Goal: Communication & Community: Share content

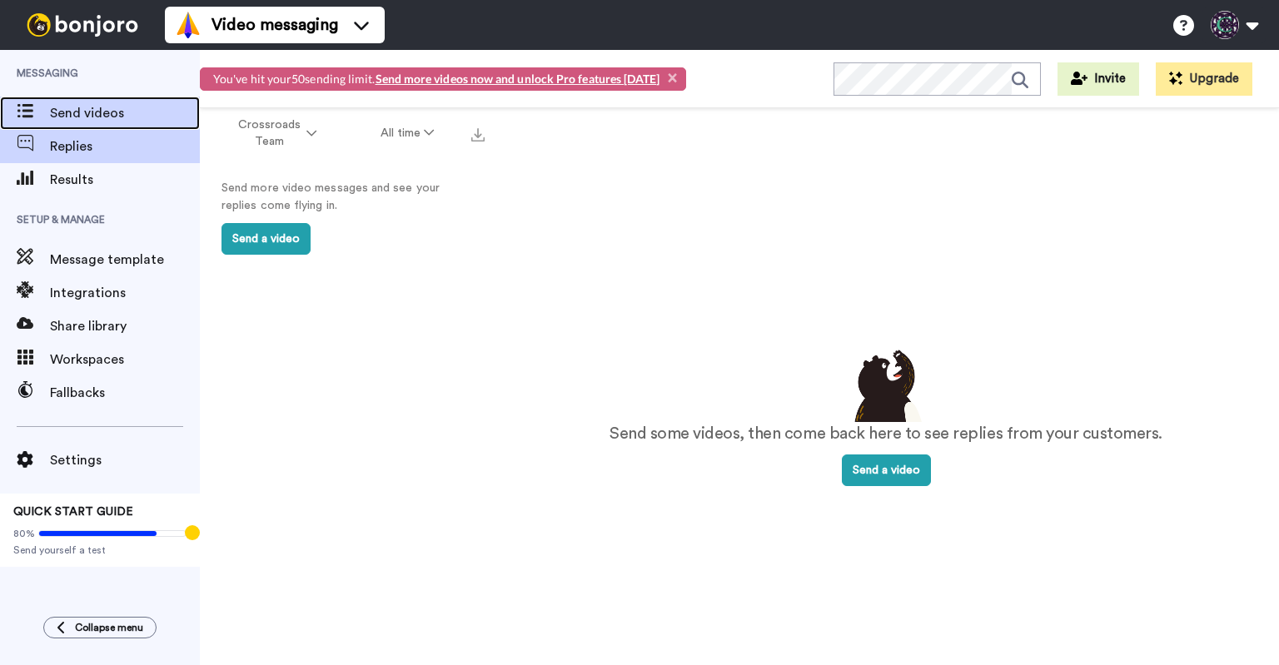
click at [157, 112] on span "Send videos" at bounding box center [125, 113] width 150 height 20
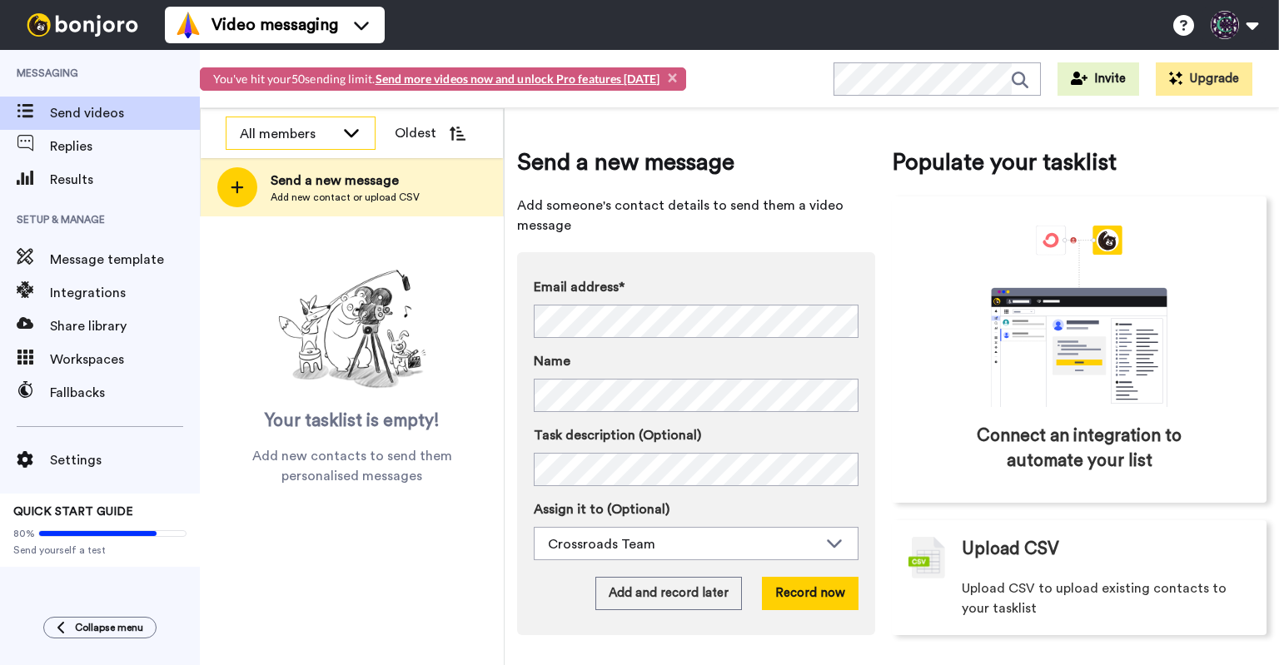
click at [343, 135] on icon at bounding box center [351, 132] width 20 height 17
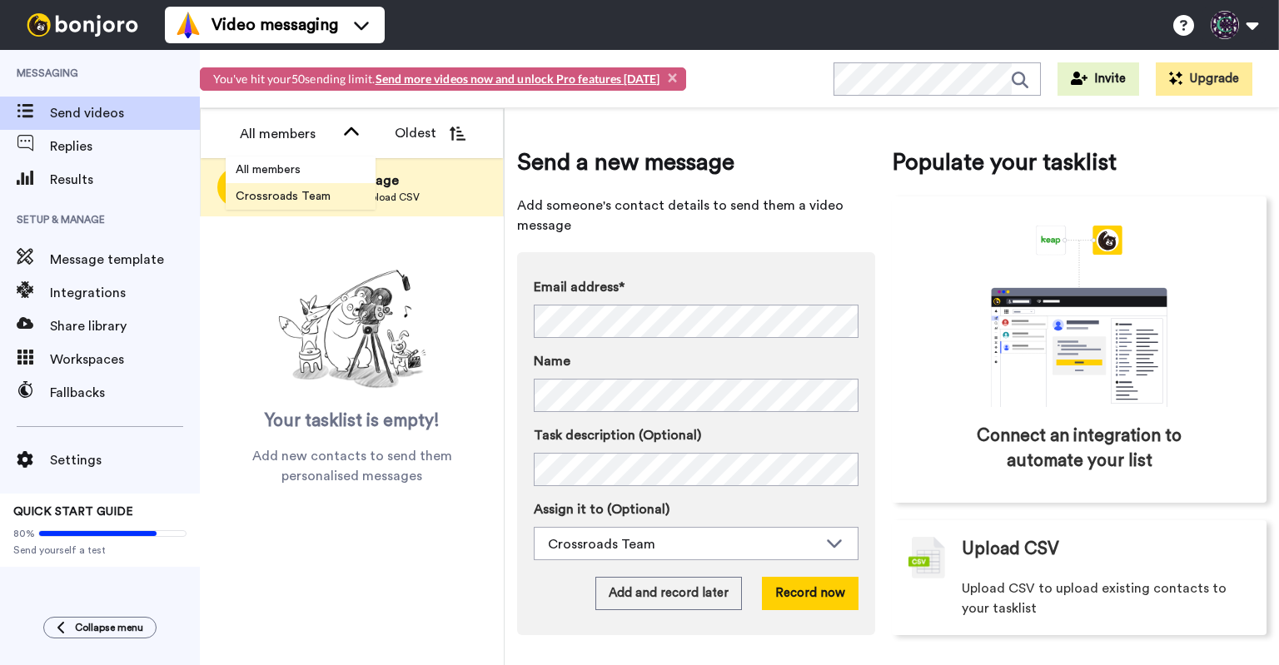
click at [320, 195] on span "Crossroads Team" at bounding box center [283, 196] width 115 height 17
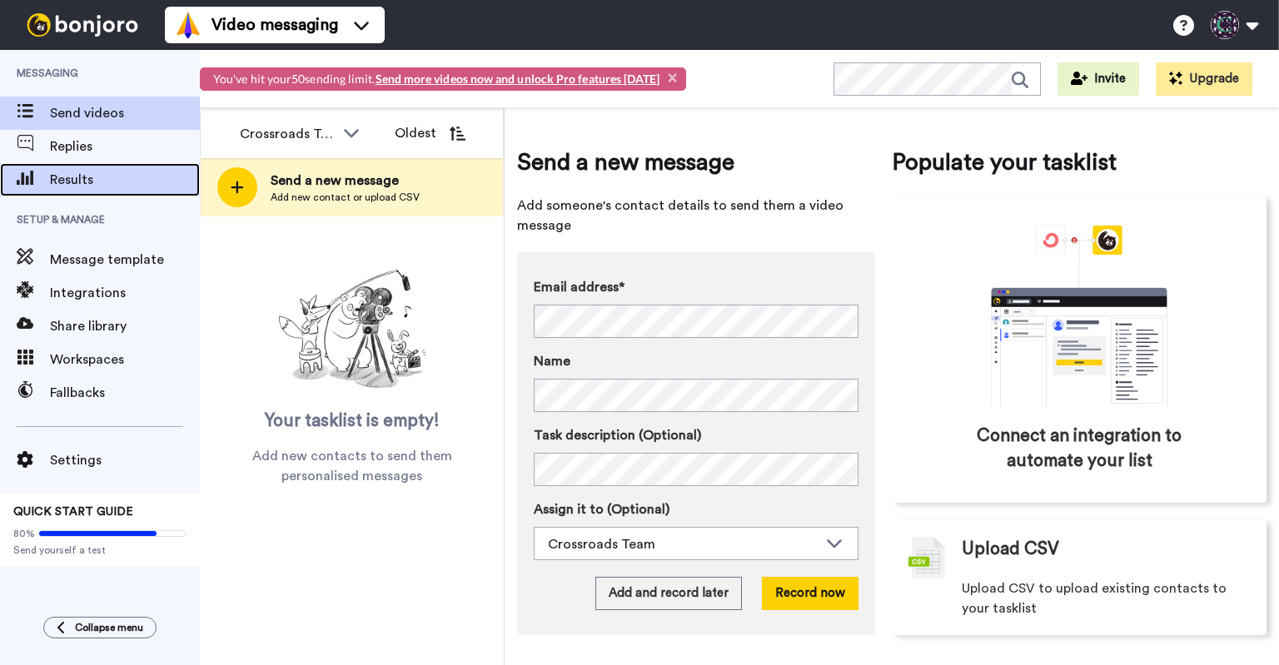
click at [100, 168] on div "Results" at bounding box center [100, 179] width 200 height 33
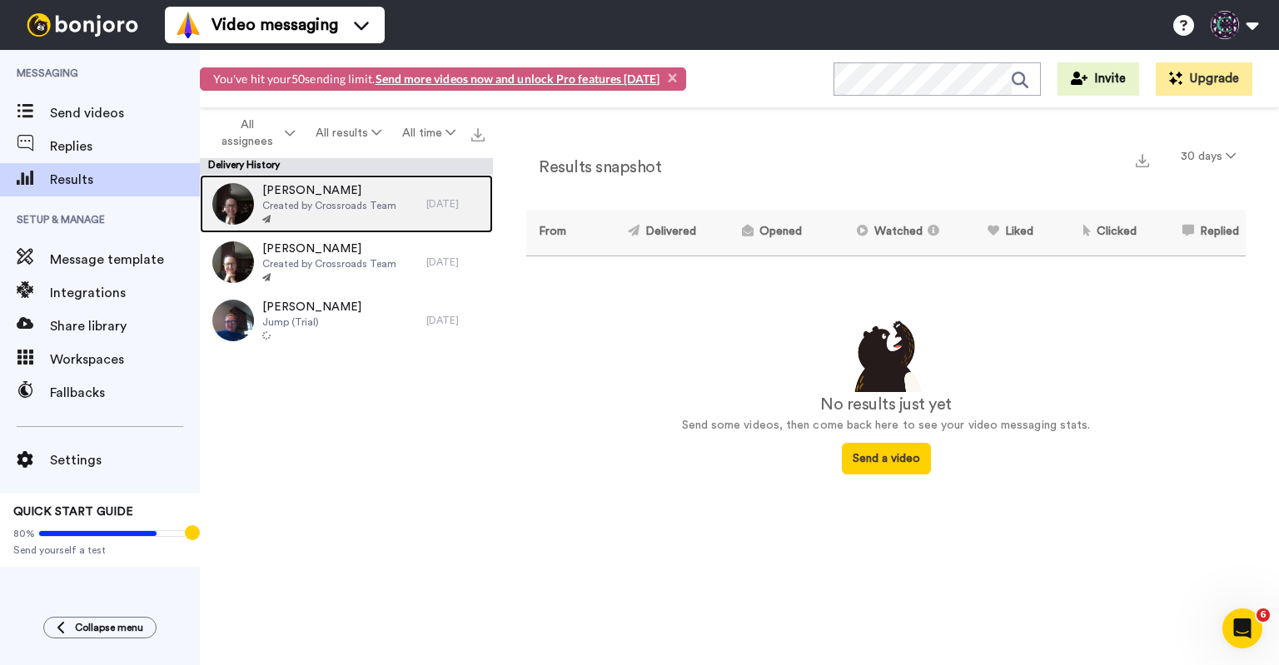
click at [336, 200] on span "Created by Crossroads Team" at bounding box center [329, 205] width 134 height 13
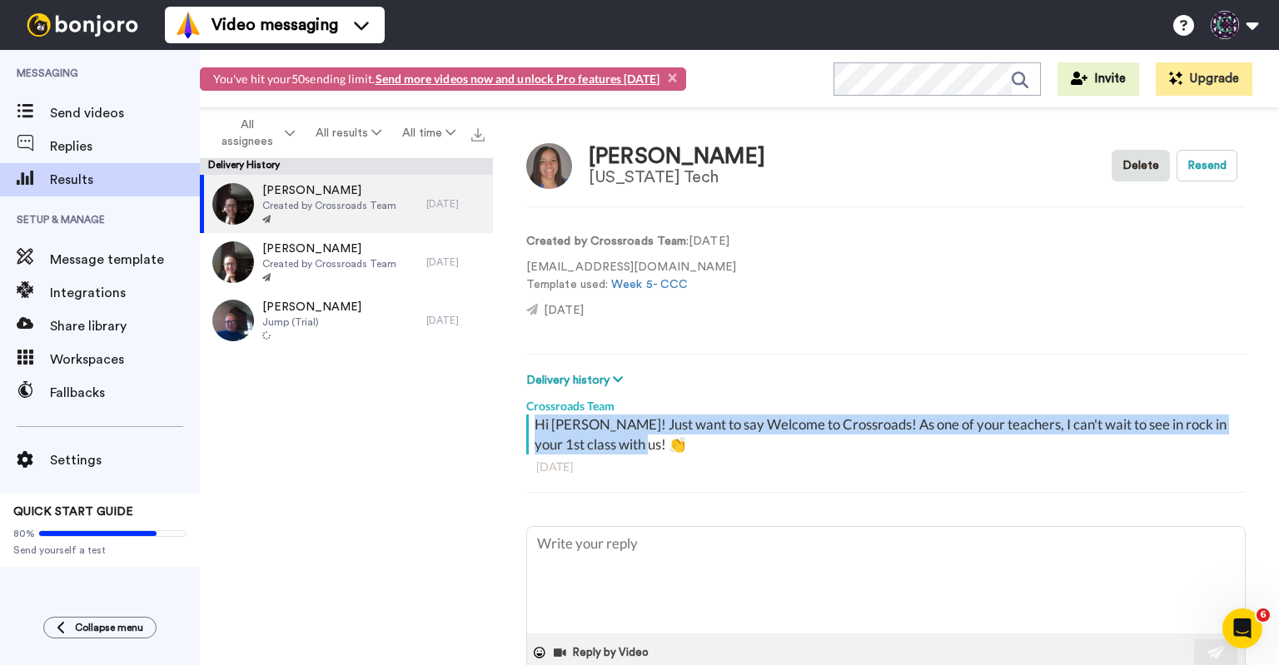
drag, startPoint x: 644, startPoint y: 443, endPoint x: 533, endPoint y: 429, distance: 111.7
click at [533, 429] on div "Hi Jordan! Just want to say Welcome to Crossroads! As one of your teachers, I c…" at bounding box center [883, 435] width 715 height 40
copy div "Hi Jordan! Just want to say Welcome to Crossroads! As one of your teachers, I c…"
click at [122, 111] on span "Send videos" at bounding box center [125, 113] width 150 height 20
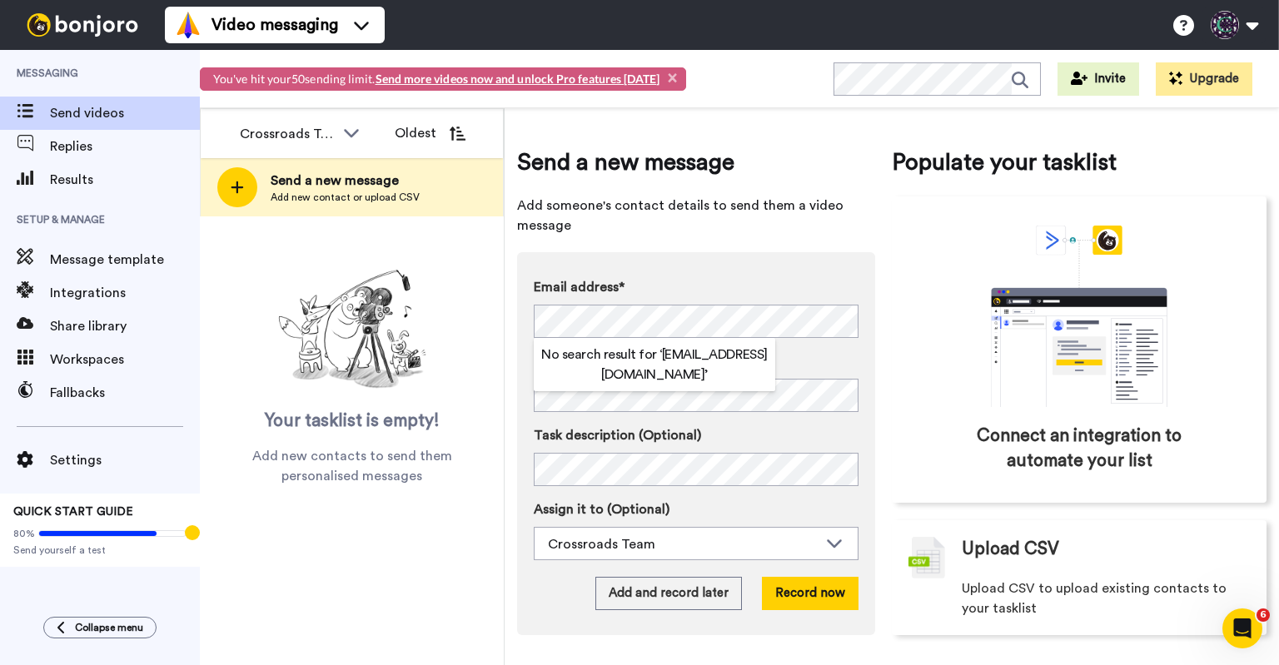
click at [840, 390] on div "Name" at bounding box center [696, 381] width 325 height 61
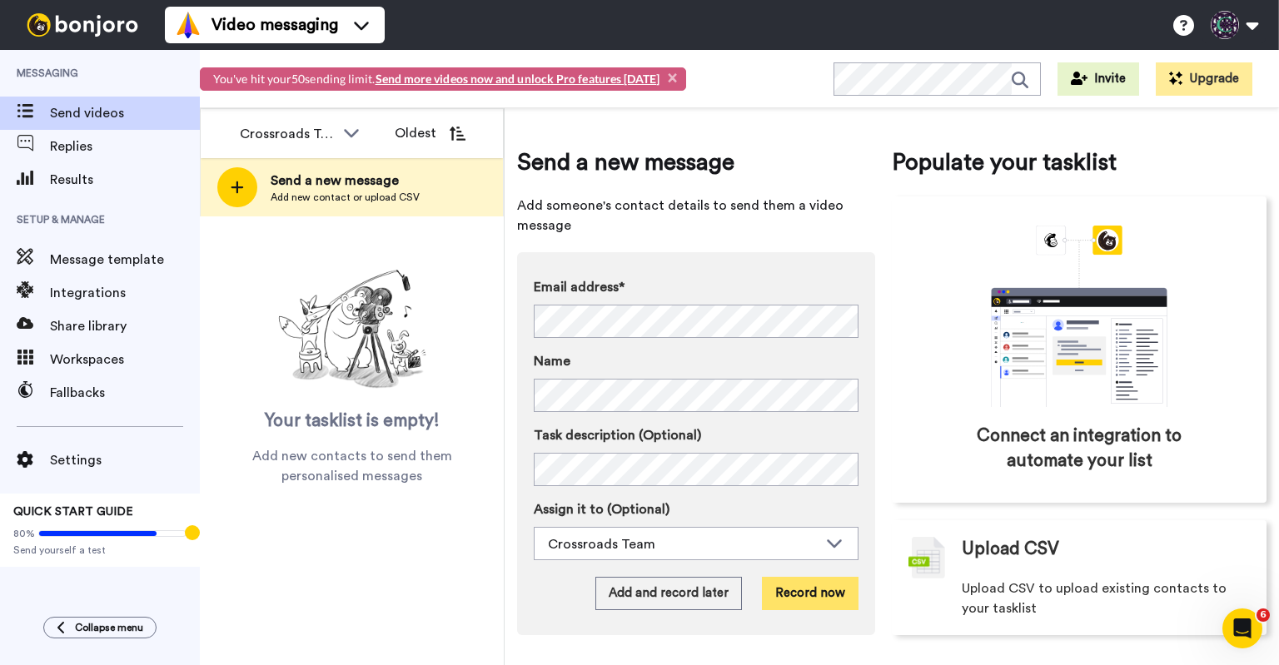
click at [794, 589] on button "Record now" at bounding box center [810, 593] width 97 height 33
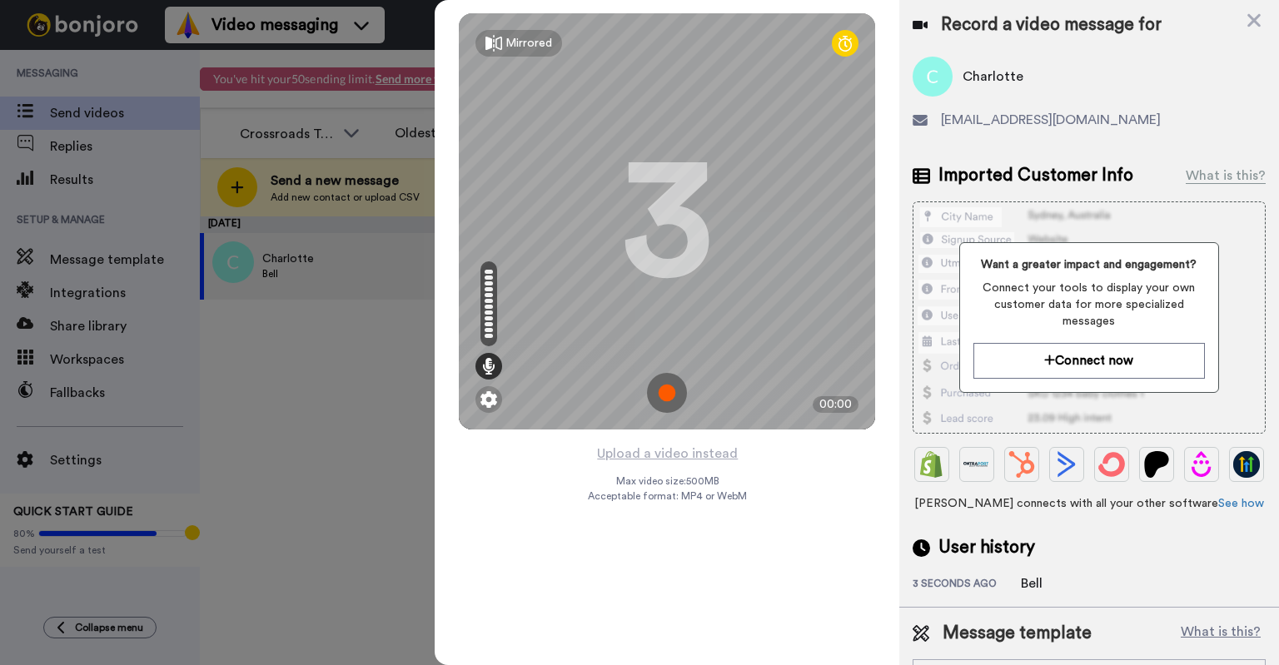
click at [670, 387] on img at bounding box center [667, 393] width 40 height 40
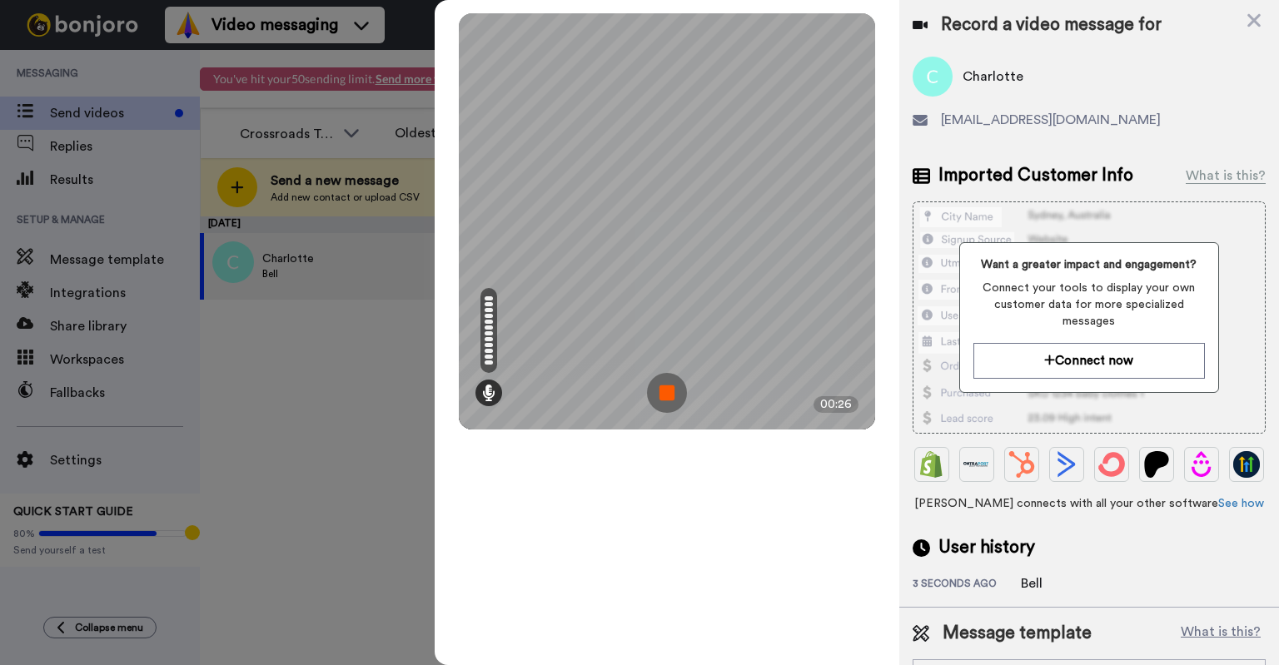
click at [670, 387] on img at bounding box center [667, 393] width 40 height 40
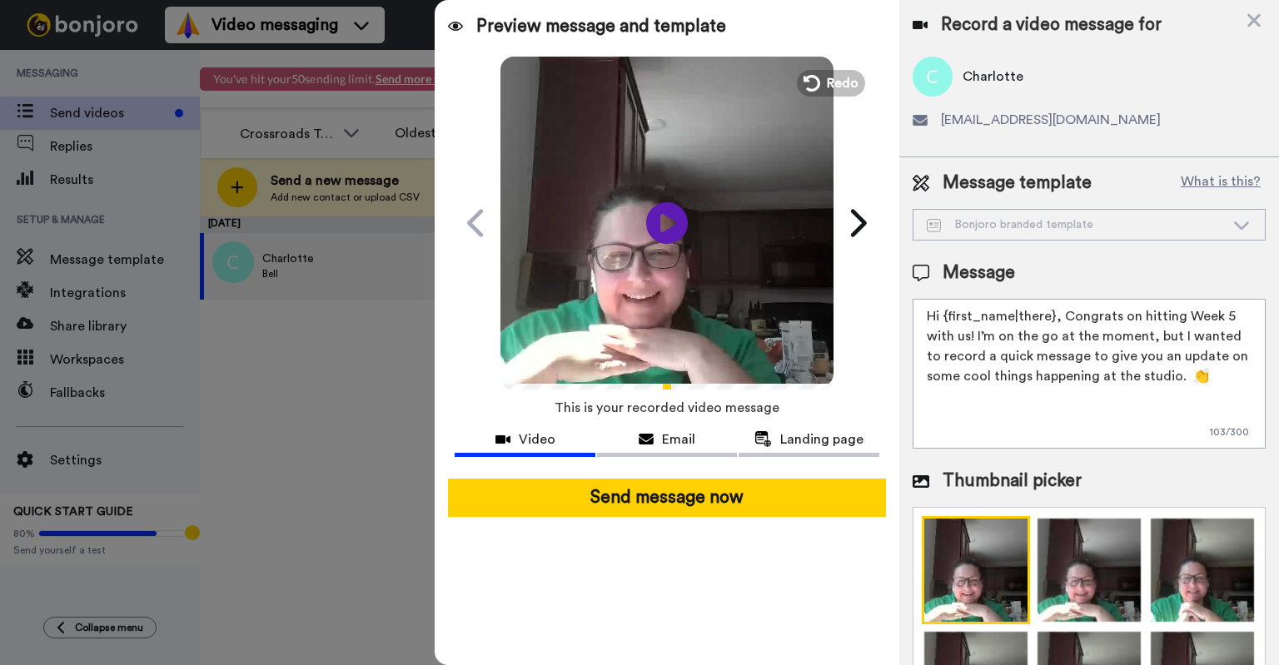
drag, startPoint x: 1216, startPoint y: 385, endPoint x: 909, endPoint y: 317, distance: 314.6
click at [909, 317] on div "Message template What is this? Bonjoro branded template Bonjoro branded templat…" at bounding box center [1089, 438] width 380 height 563
paste textarea "Jordan! Just want to say Welcome to Crossroads! As one of your teachers, I can'…"
click at [963, 312] on textarea "Hi Jordan! Just want to say Welcome to Crossroads! As one of your teachers, I c…" at bounding box center [1089, 374] width 353 height 150
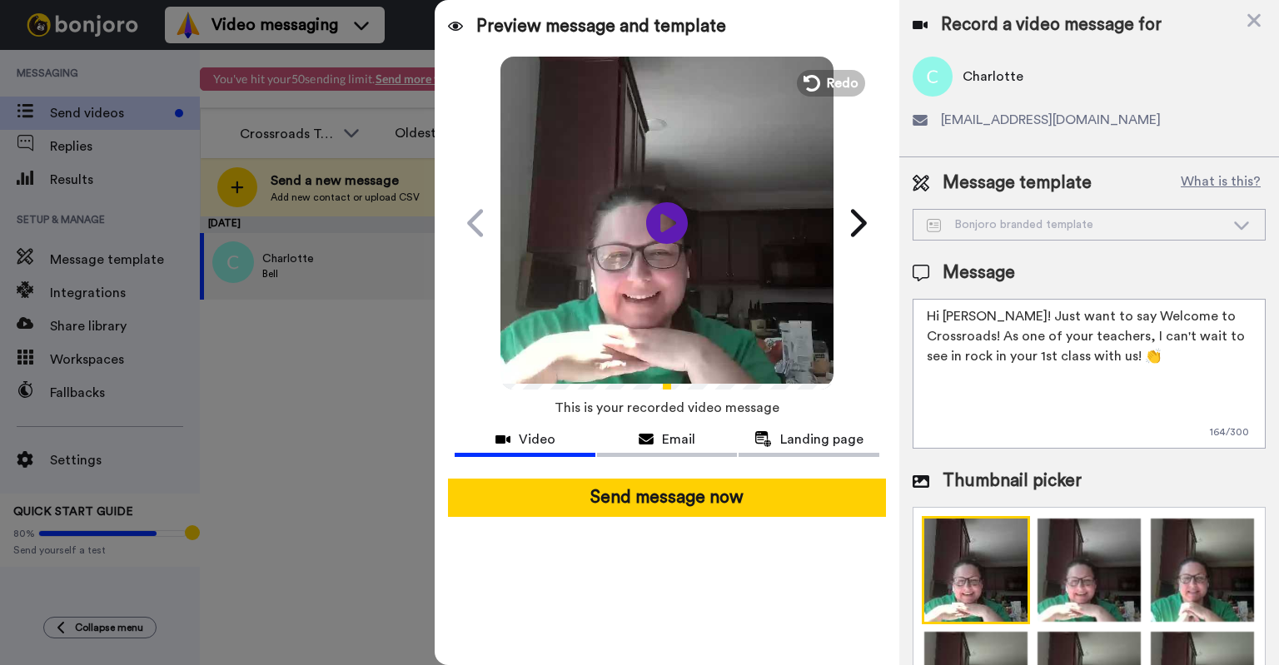
drag, startPoint x: 1003, startPoint y: 335, endPoint x: 1152, endPoint y: 328, distance: 149.2
click at [1152, 328] on textarea "Hi Charlotte! Just want to say Welcome to Crossroads! As one of your teachers, …" at bounding box center [1089, 374] width 353 height 150
click at [1190, 337] on textarea "Hi Charlotte! Just want to say Welcome to Crossroads! I can't wait to see in ro…" at bounding box center [1089, 374] width 353 height 150
click at [1196, 336] on textarea "Hi Charlotte! Just want to say Welcome to Crossroads! I can't wait to see in ro…" at bounding box center [1089, 374] width 353 height 150
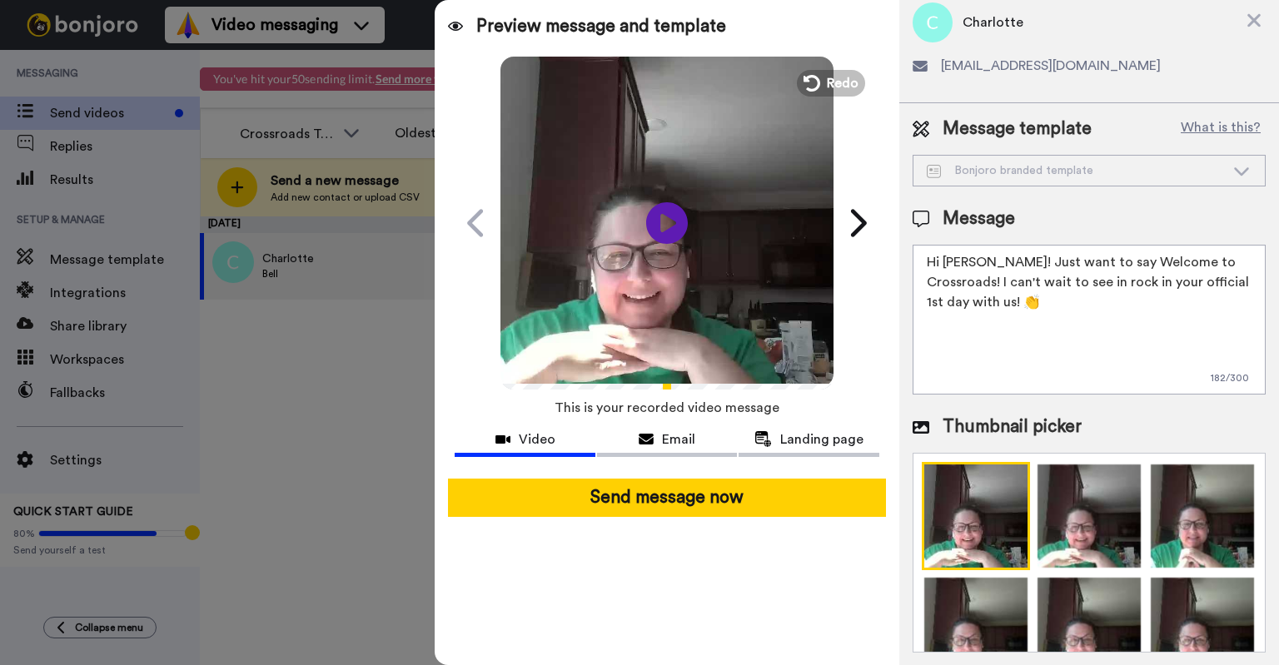
type textarea "Hi Charlotte! Just want to say Welcome to Crossroads! I can't wait to see in ro…"
click at [1101, 176] on div "Bonjoro branded template" at bounding box center [1076, 170] width 298 height 17
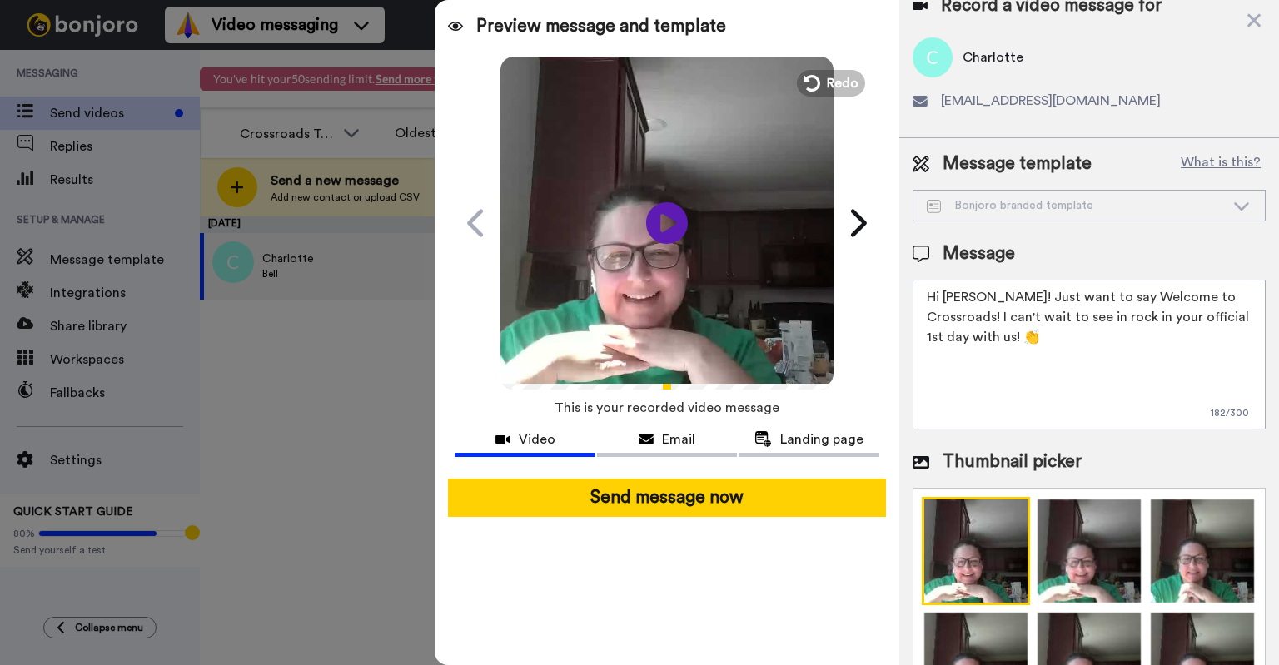
scroll to position [0, 0]
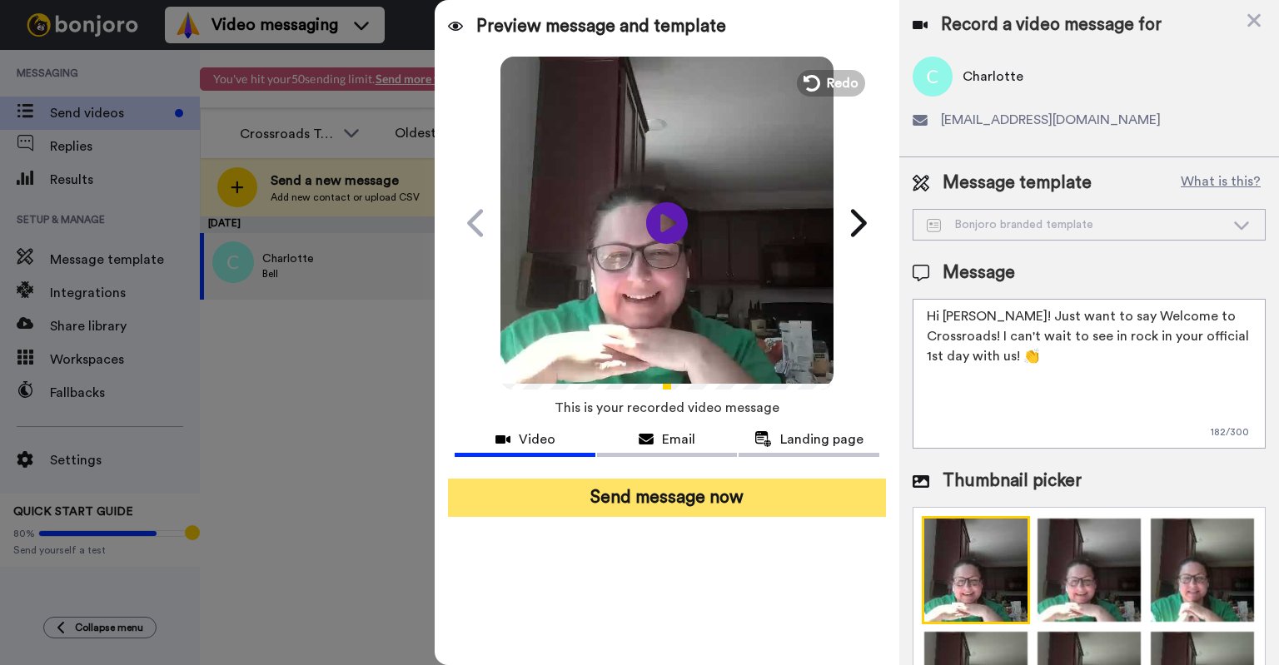
click at [797, 481] on button "Send message now" at bounding box center [667, 498] width 438 height 38
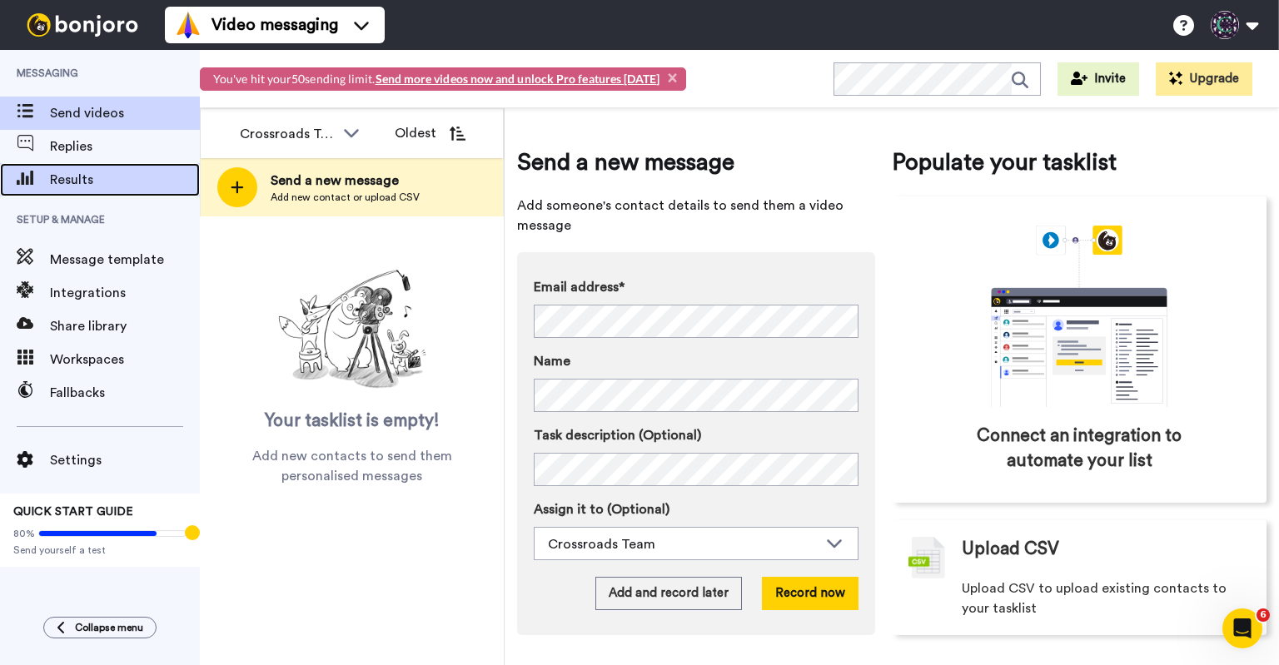
click at [143, 170] on span "Results" at bounding box center [125, 180] width 150 height 20
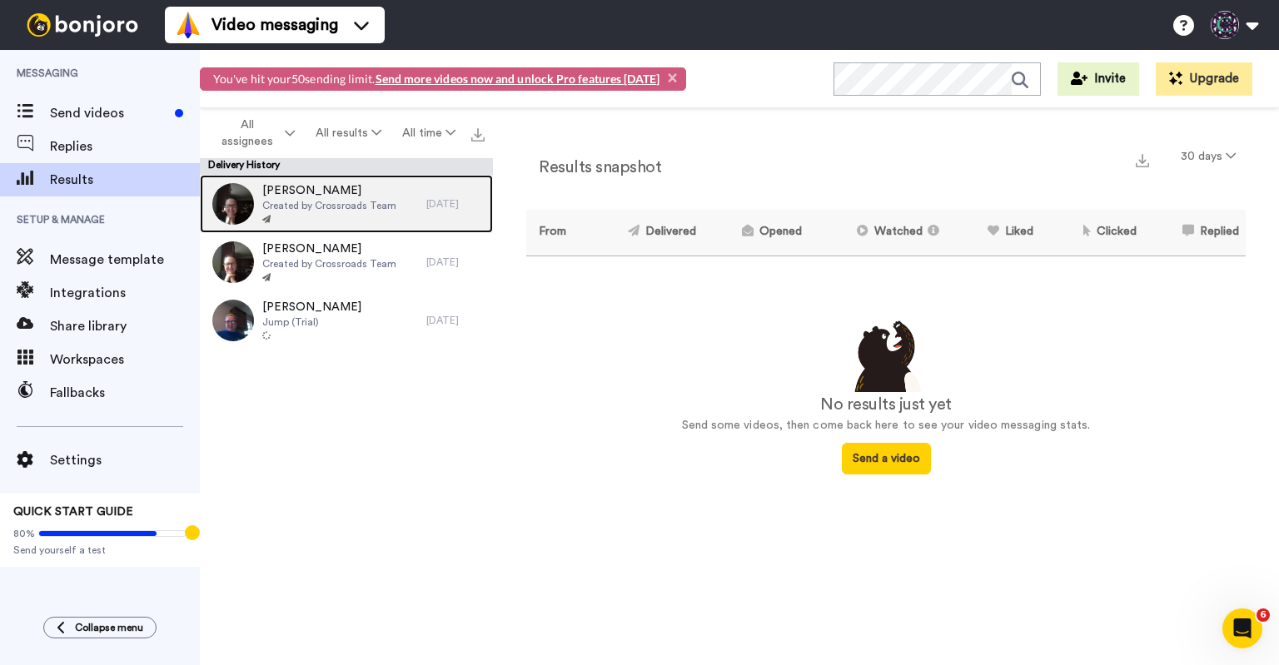
click at [319, 205] on span "Created by Crossroads Team" at bounding box center [329, 205] width 134 height 13
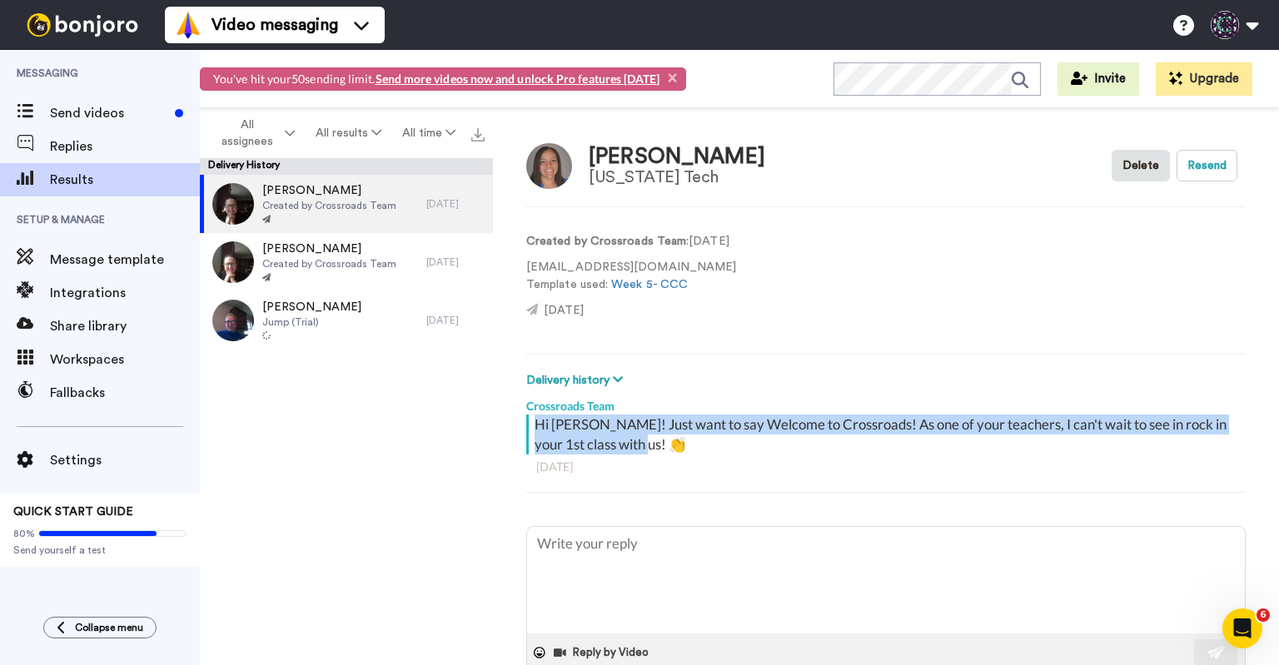
drag, startPoint x: 610, startPoint y: 441, endPoint x: 529, endPoint y: 423, distance: 82.7
click at [529, 423] on div "Hi [PERSON_NAME]! Just want to say Welcome to Crossroads! As one of your teache…" at bounding box center [883, 435] width 715 height 40
copy div "Hi [PERSON_NAME]! Just want to say Welcome to Crossroads! As one of your teache…"
type textarea "x"
